Goal: Check status

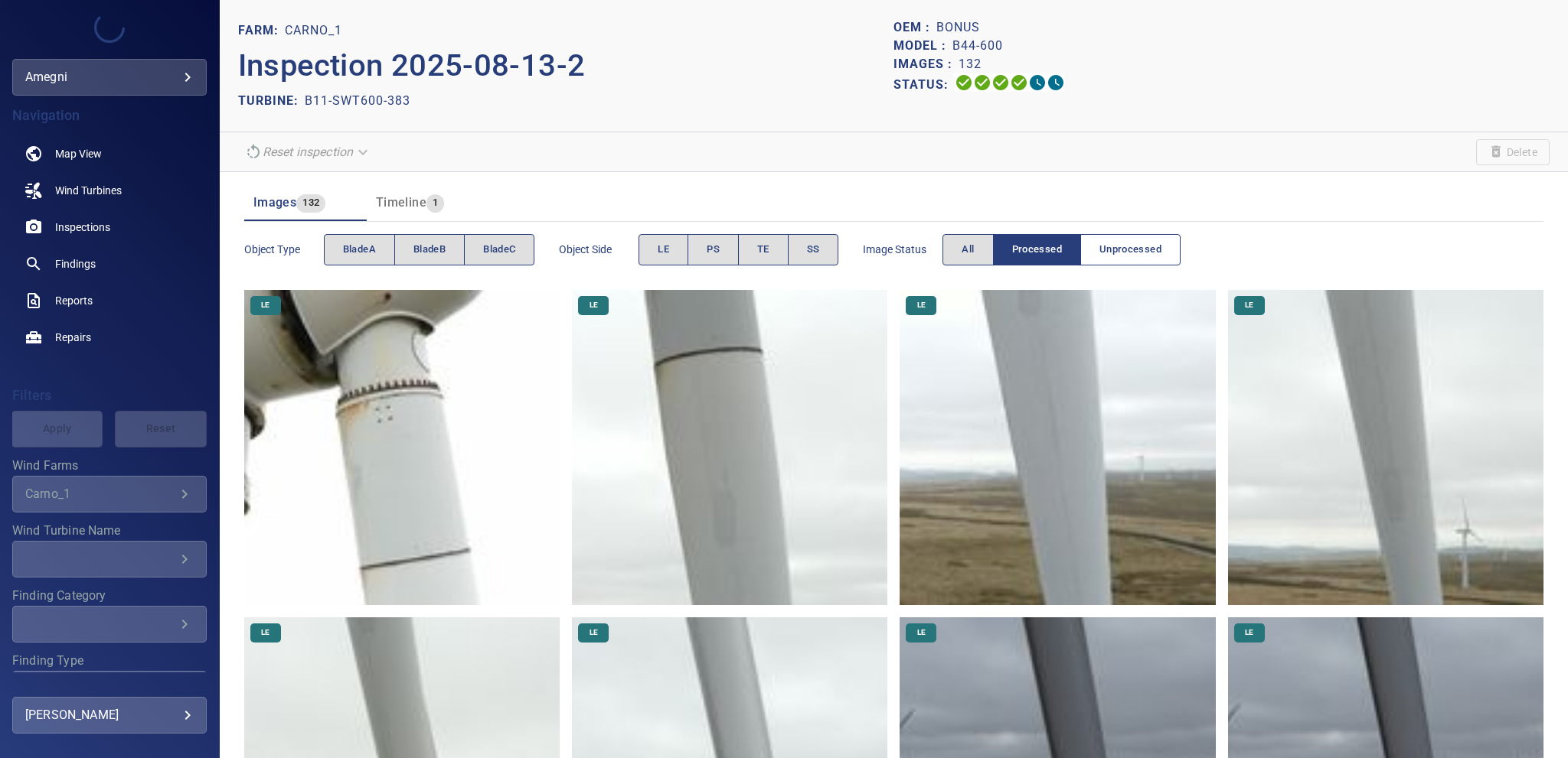
click at [1111, 258] on button "Unprocessed" at bounding box center [1129, 250] width 100 height 32
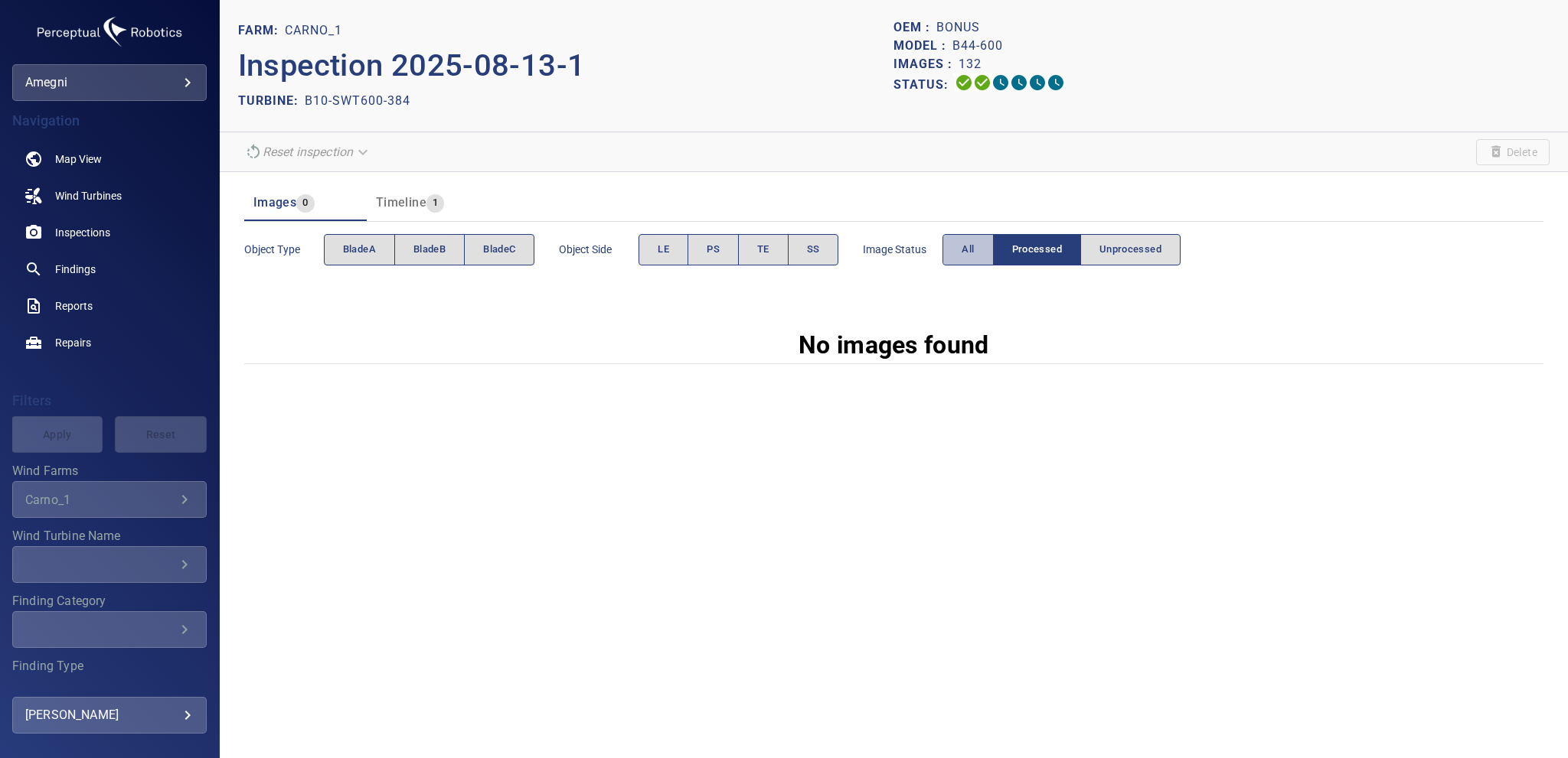
click at [958, 251] on button "All" at bounding box center [967, 250] width 50 height 32
